Goal: Transaction & Acquisition: Purchase product/service

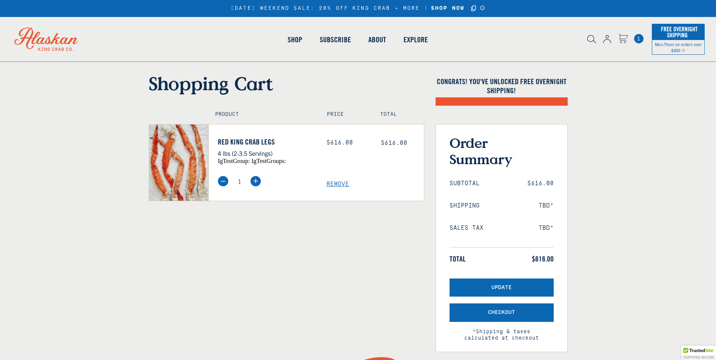
select select "40826592231503"
select select "40826730905679"
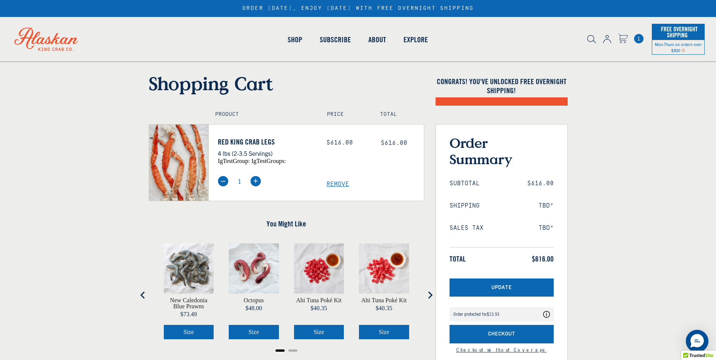
scroll to position [56, 0]
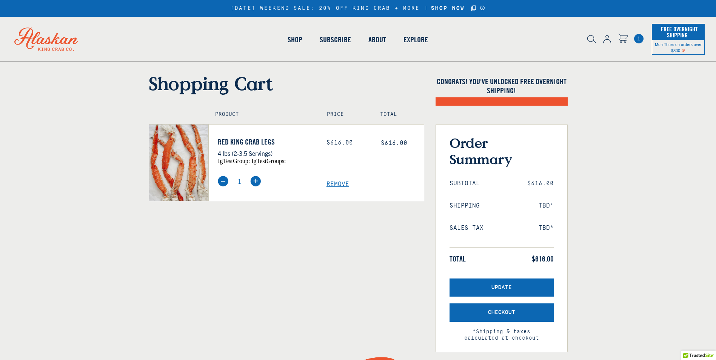
scroll to position [370, 0]
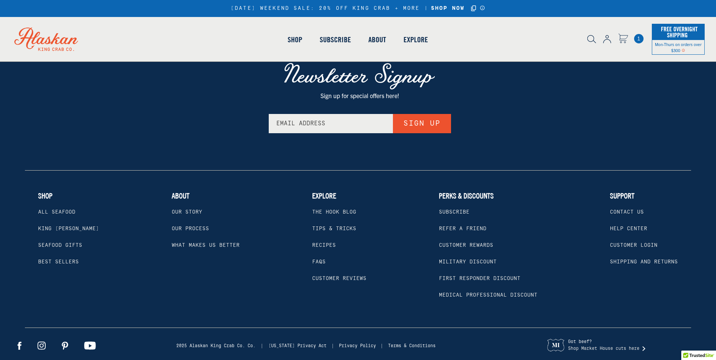
select select "40826592231503"
select select "40826730905679"
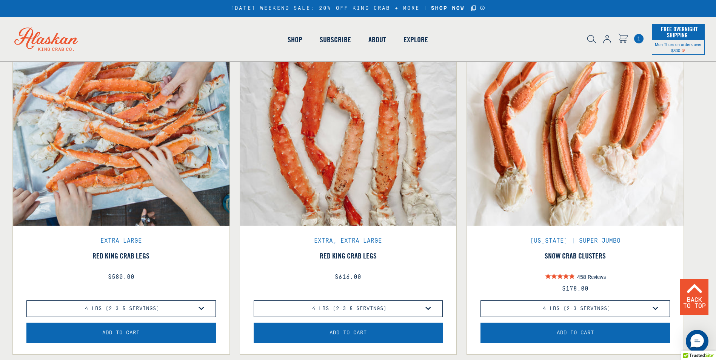
scroll to position [453, 0]
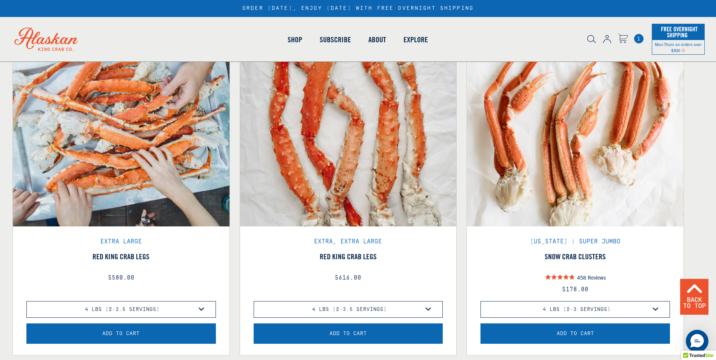
click at [291, 189] on img "product" at bounding box center [348, 118] width 217 height 217
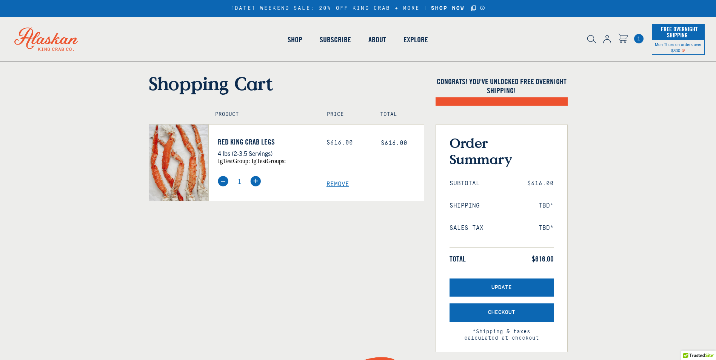
scroll to position [436, 0]
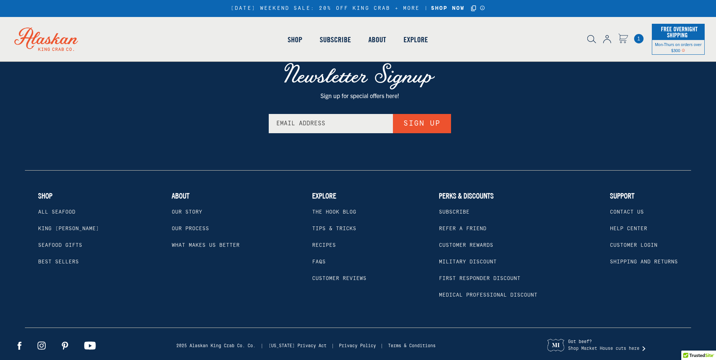
select select "40826592231503"
select select "40826730905679"
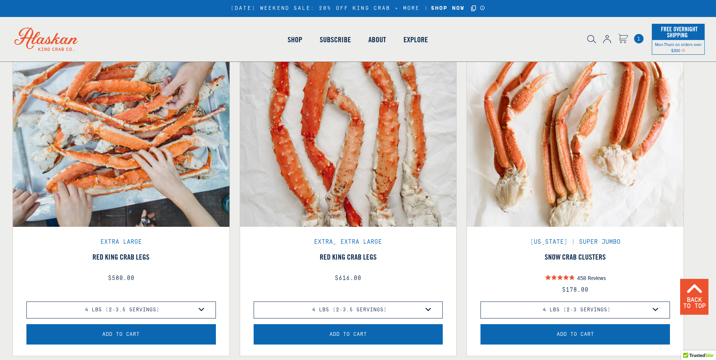
scroll to position [0, 0]
